Goal: Transaction & Acquisition: Obtain resource

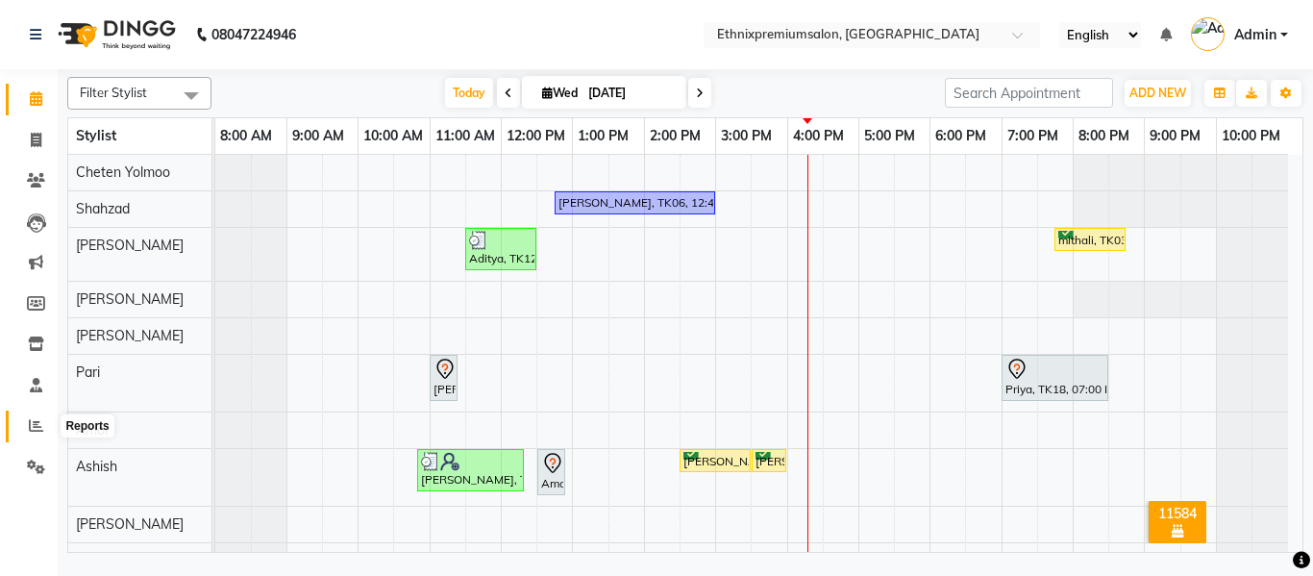
click at [29, 428] on icon at bounding box center [36, 425] width 14 height 14
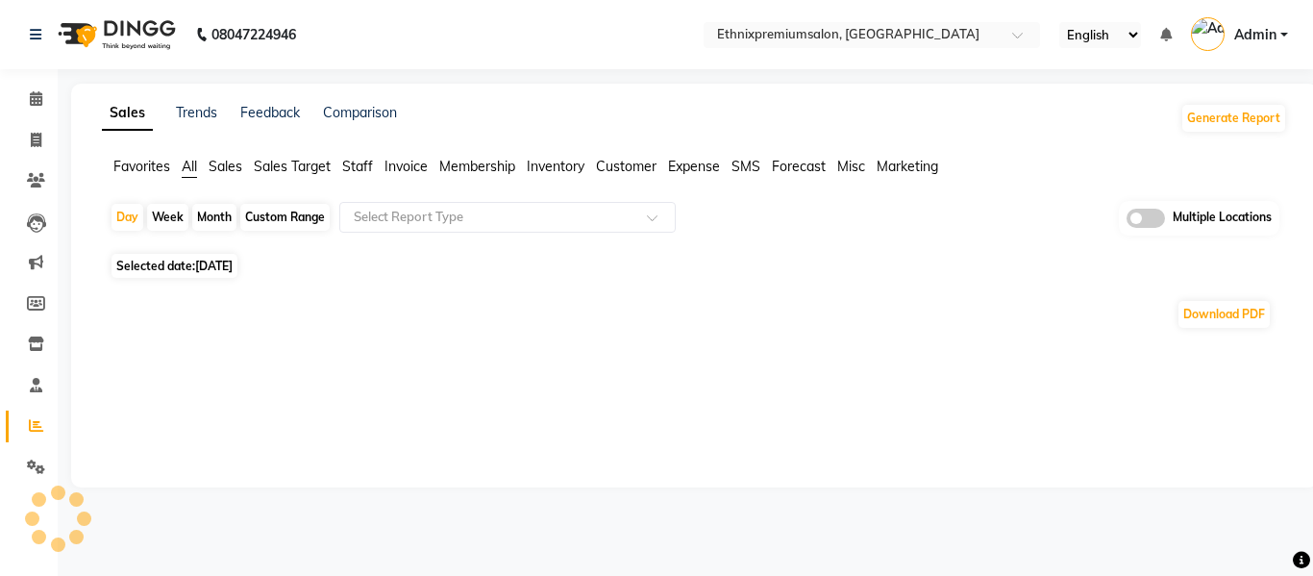
click at [354, 161] on span "Staff" at bounding box center [357, 166] width 31 height 17
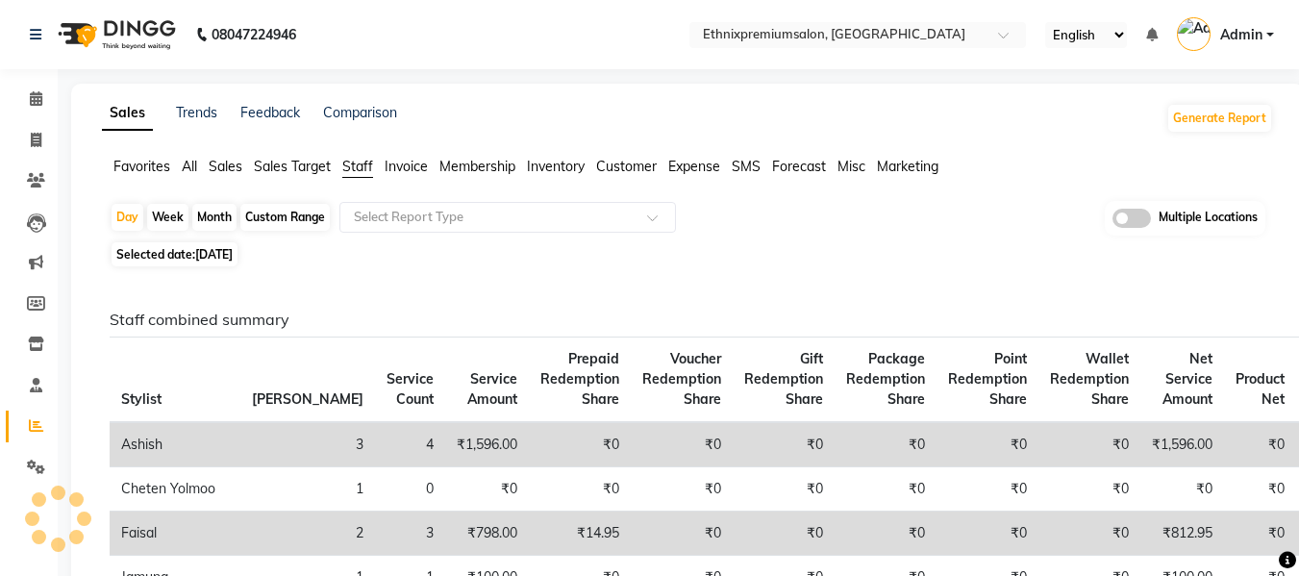
click at [404, 165] on span "Invoice" at bounding box center [405, 166] width 43 height 17
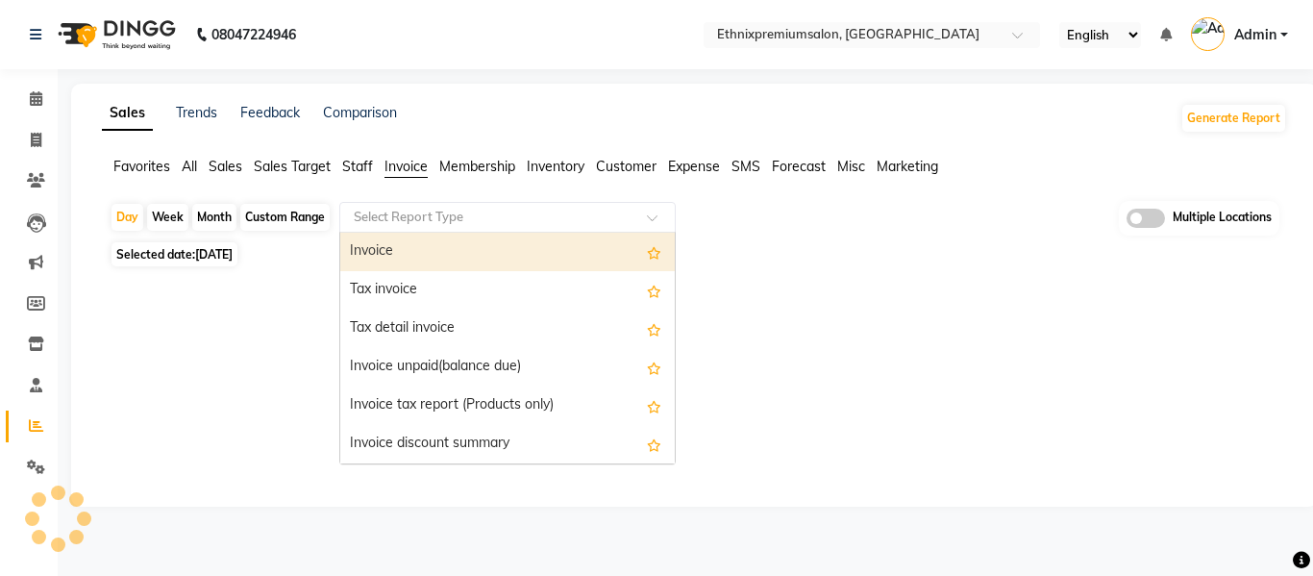
click at [434, 210] on input "text" at bounding box center [488, 217] width 277 height 19
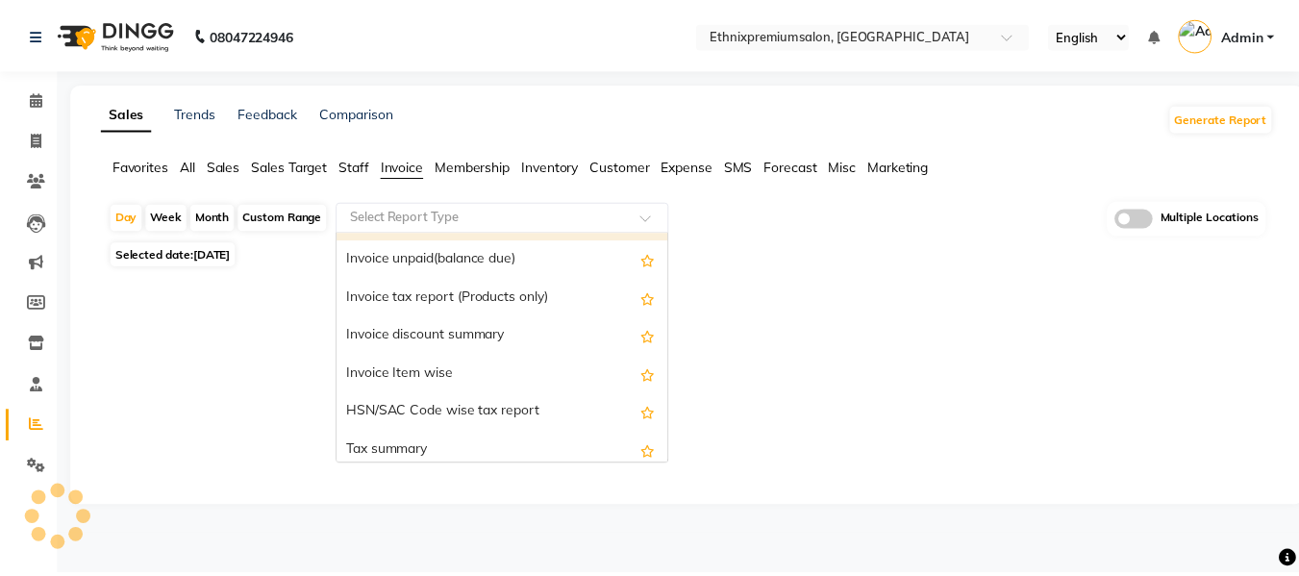
scroll to position [109, 0]
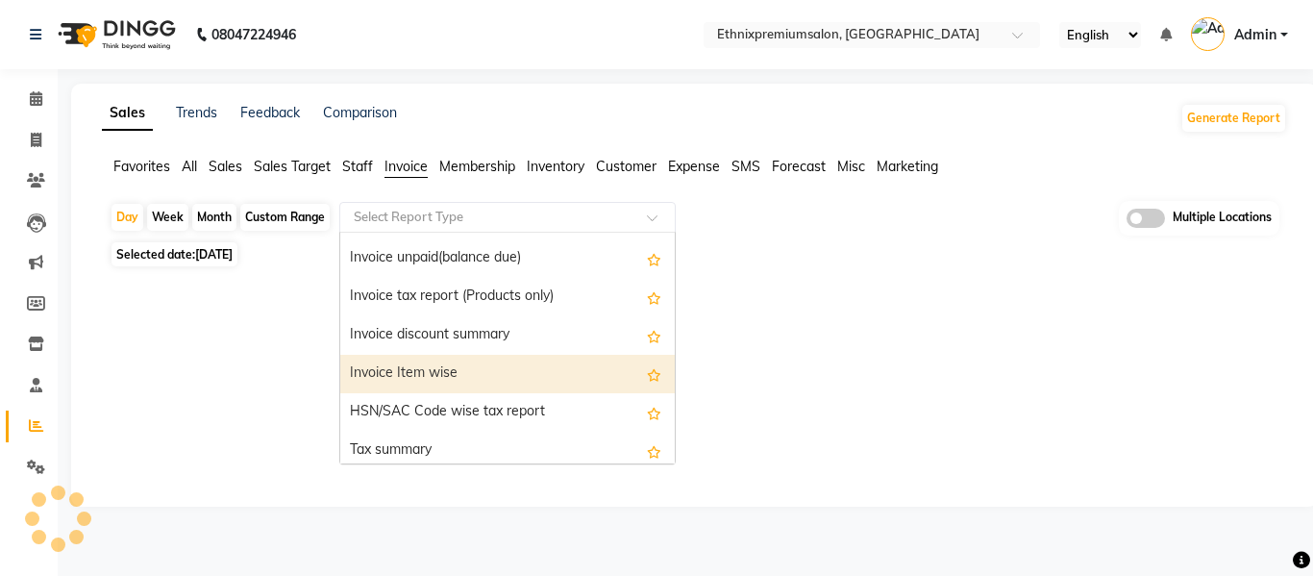
click at [424, 381] on div "Invoice Item wise" at bounding box center [507, 374] width 334 height 38
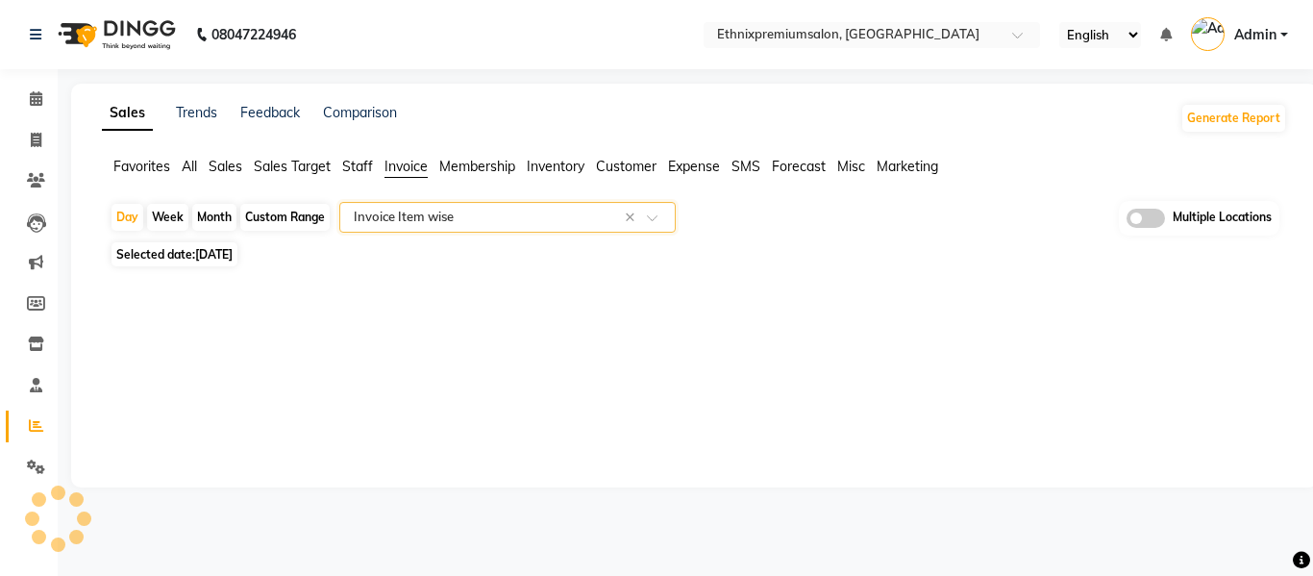
select select "full_report"
select select "csv"
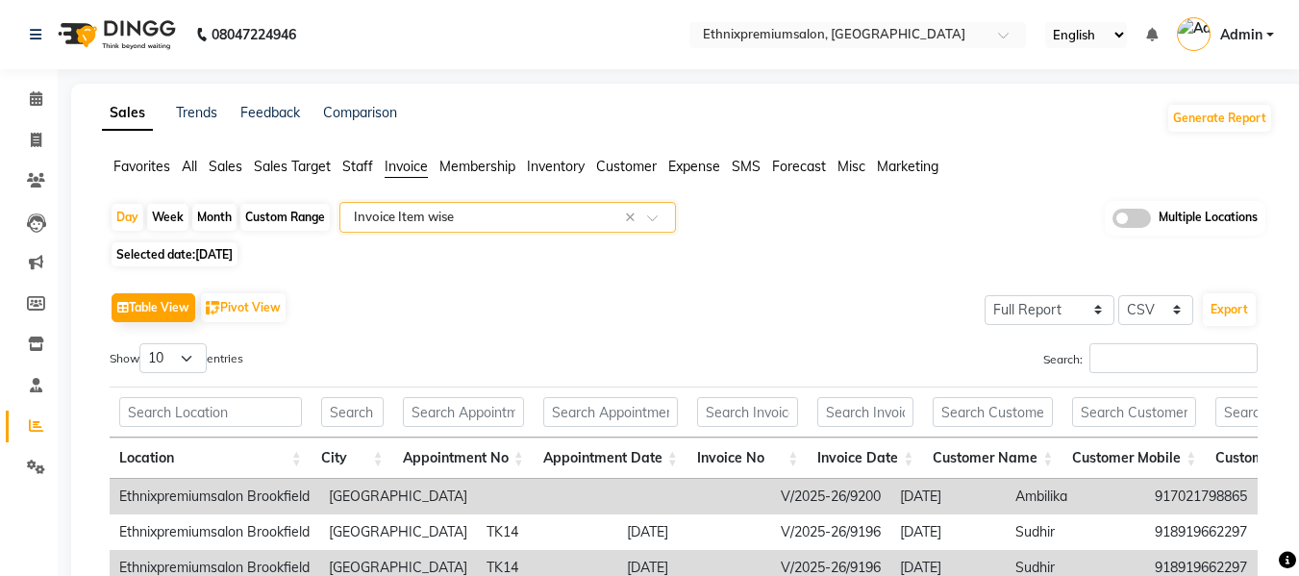
click at [286, 222] on div "Custom Range" at bounding box center [284, 217] width 89 height 27
select select "9"
select select "2025"
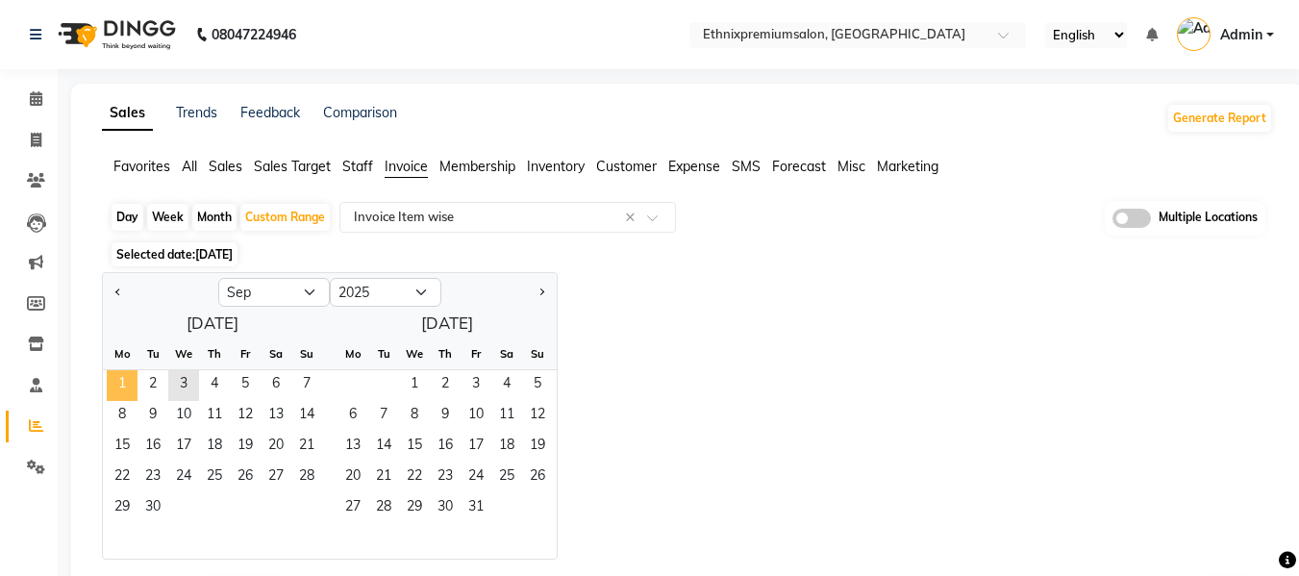
click at [121, 388] on span "1" at bounding box center [122, 385] width 31 height 31
click at [161, 387] on span "2" at bounding box center [152, 385] width 31 height 31
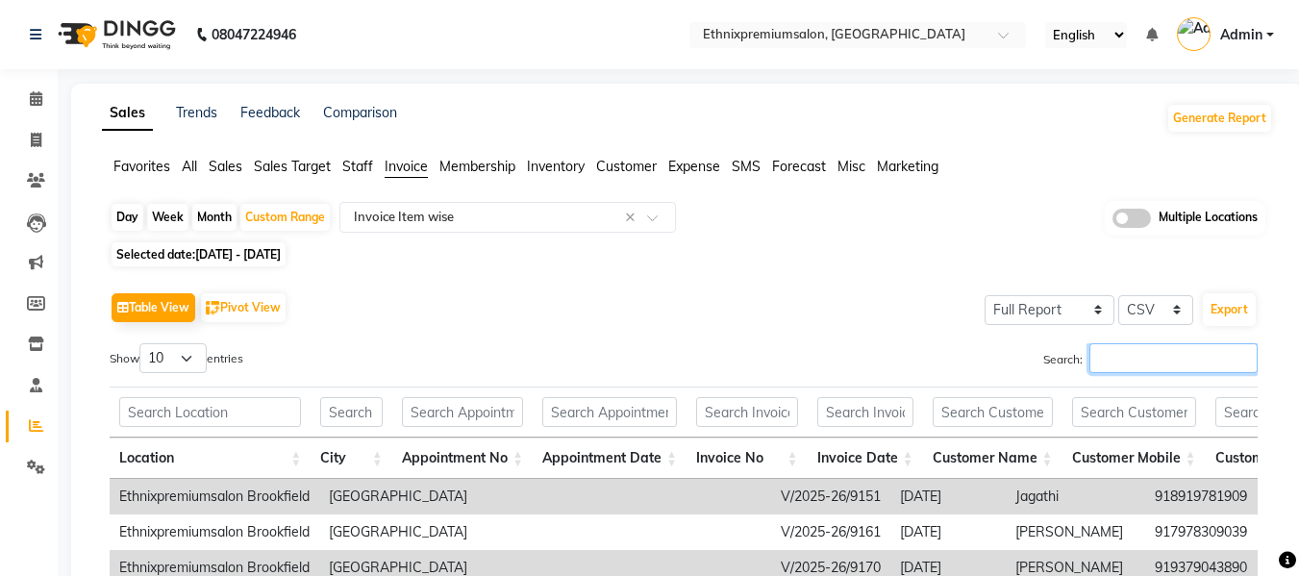
click at [1112, 355] on input "Search:" at bounding box center [1173, 358] width 168 height 30
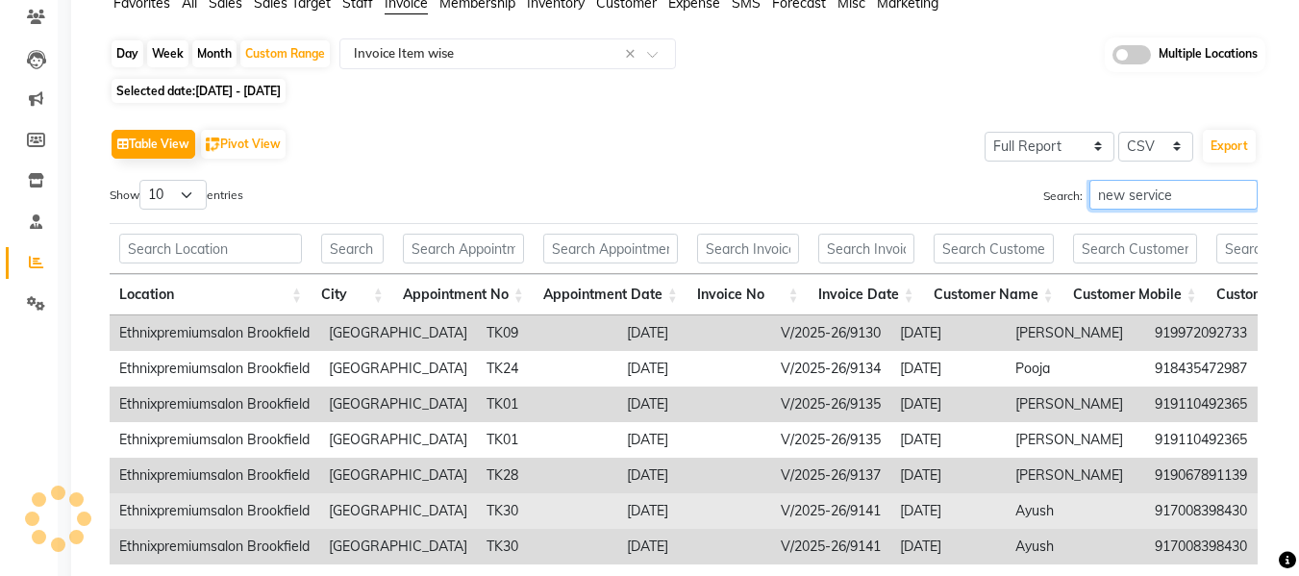
scroll to position [0, 0]
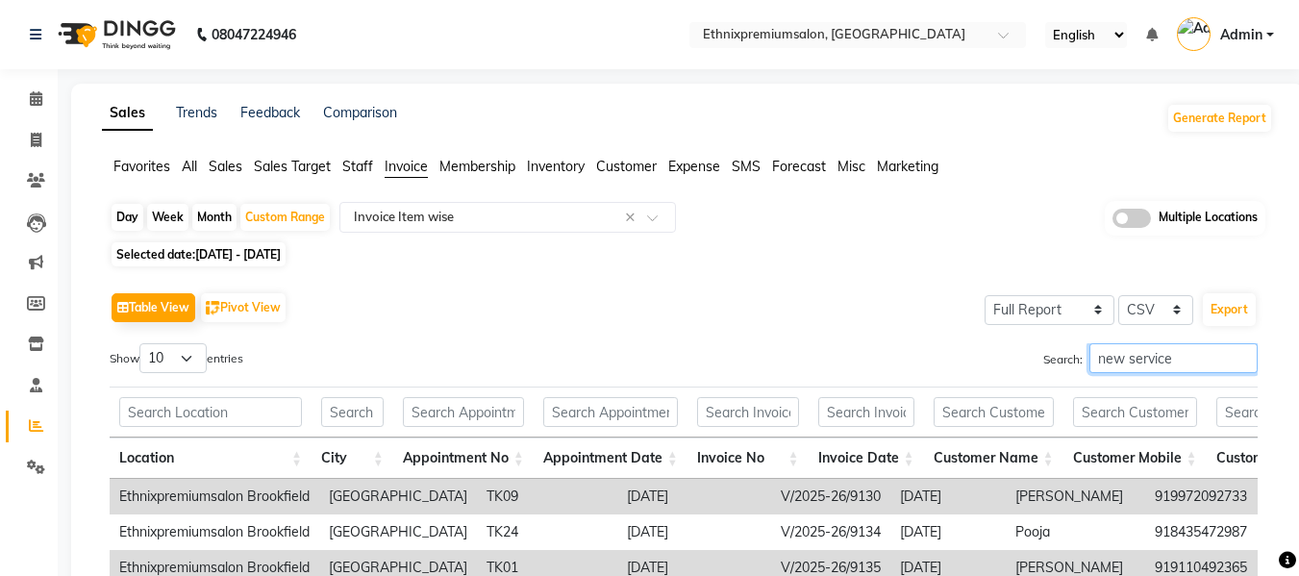
type input "new service"
click at [191, 357] on select "10 25 50 100" at bounding box center [172, 358] width 67 height 30
select select "100"
click at [142, 343] on select "10 25 50 100" at bounding box center [172, 358] width 67 height 30
click at [1234, 310] on button "Export" at bounding box center [1228, 309] width 53 height 33
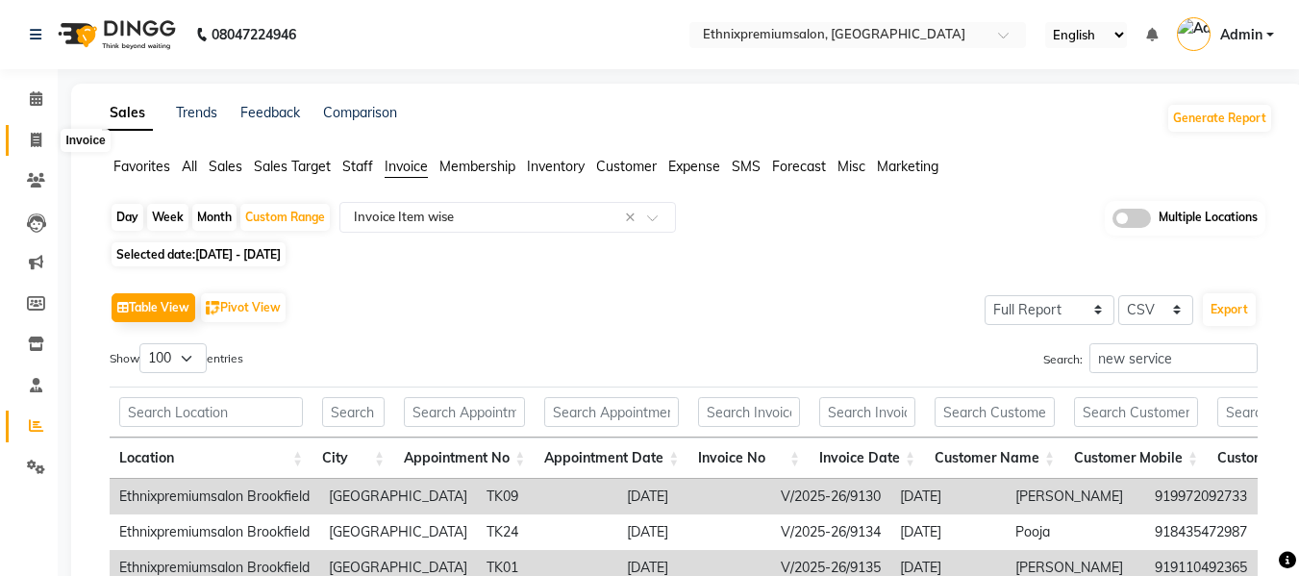
click at [35, 136] on icon at bounding box center [36, 140] width 11 height 14
select select "service"
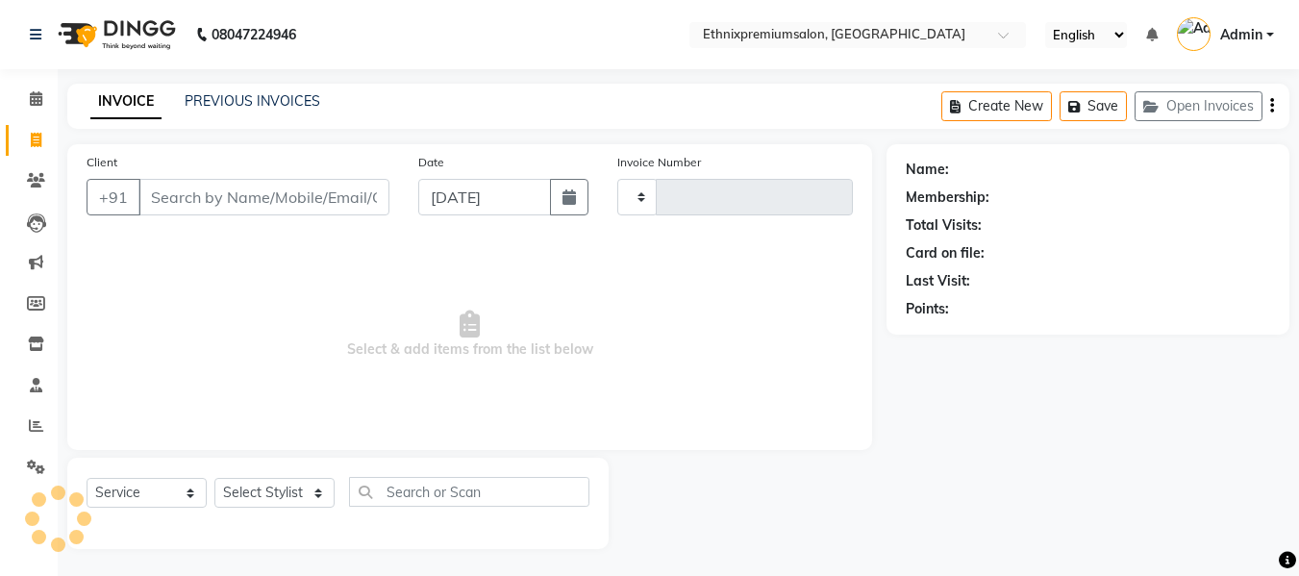
scroll to position [2, 0]
select select "3625"
type input "9210"
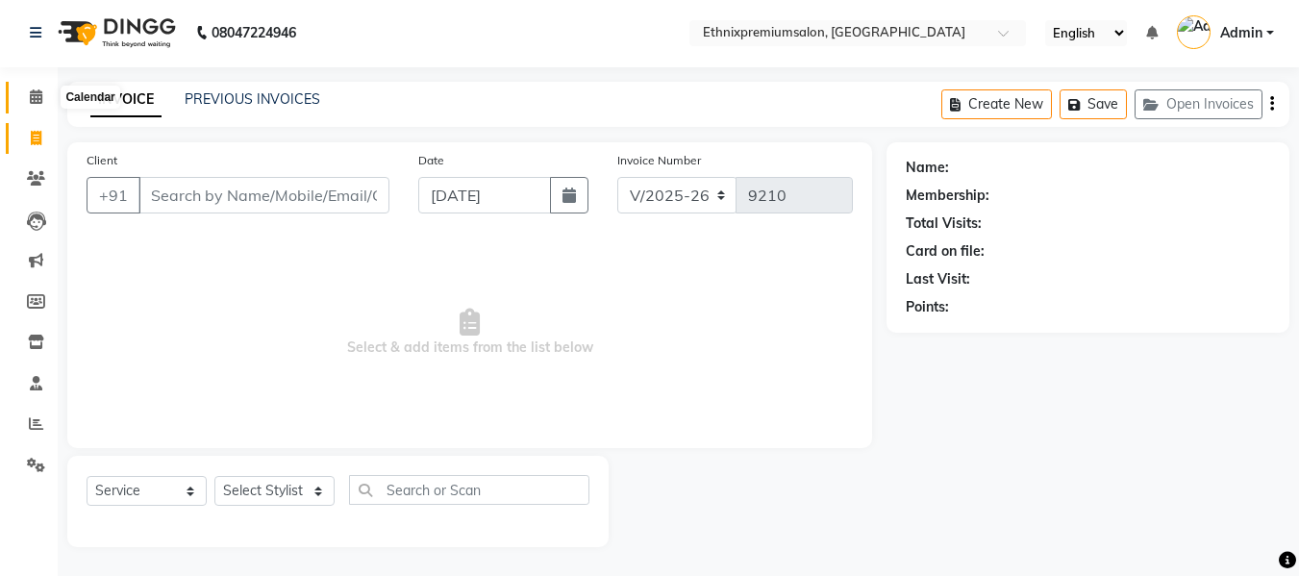
click at [41, 95] on icon at bounding box center [36, 96] width 12 height 14
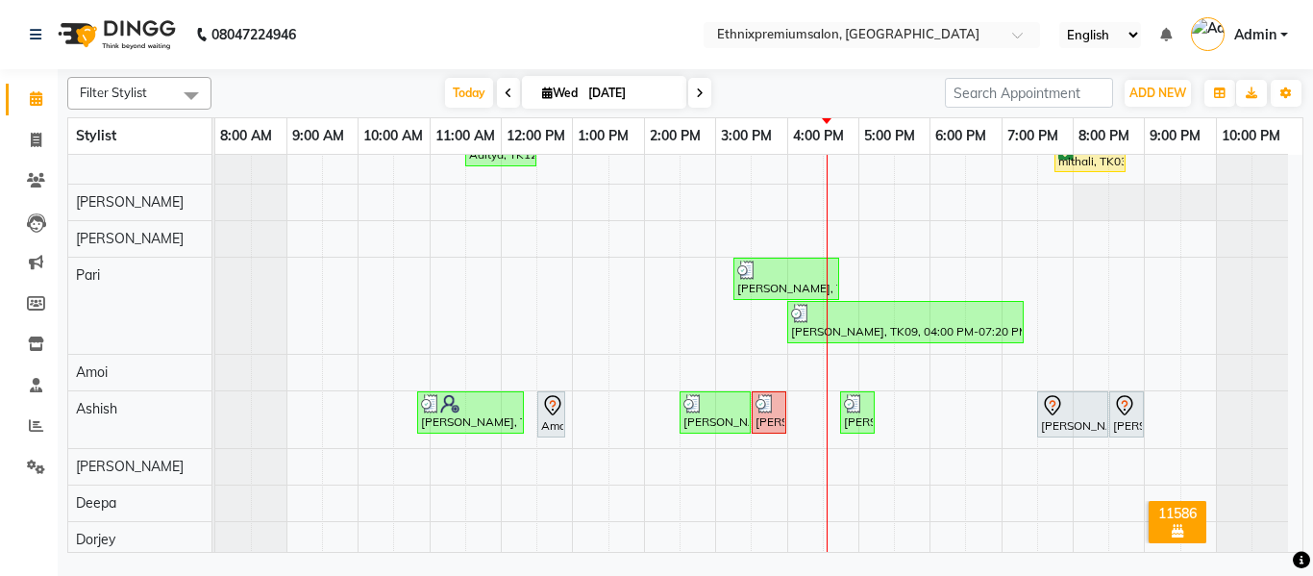
scroll to position [129, 0]
